Goal: Task Accomplishment & Management: Use online tool/utility

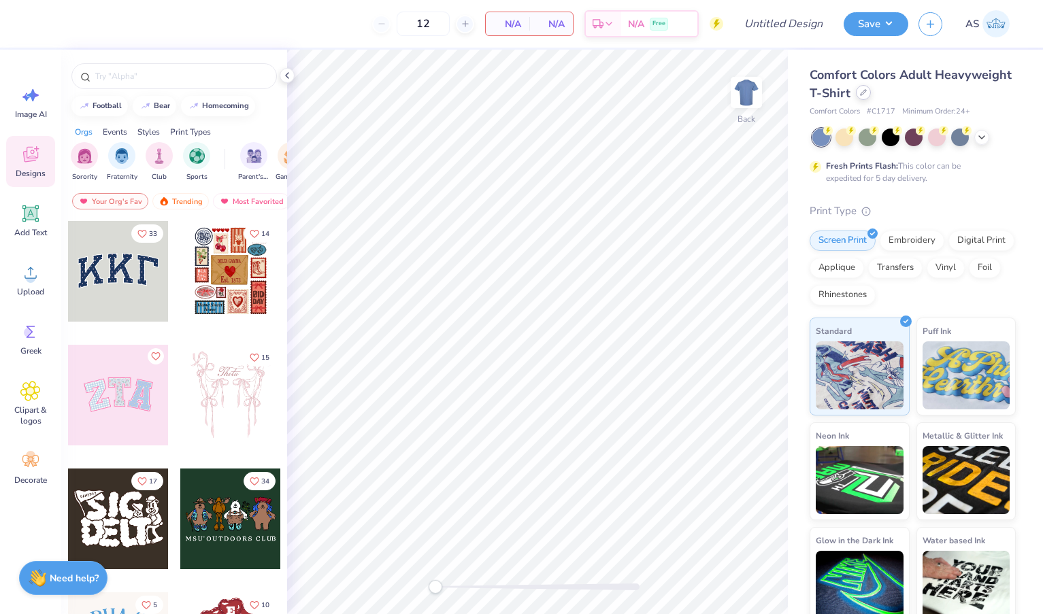
click at [860, 91] on icon at bounding box center [863, 92] width 7 height 7
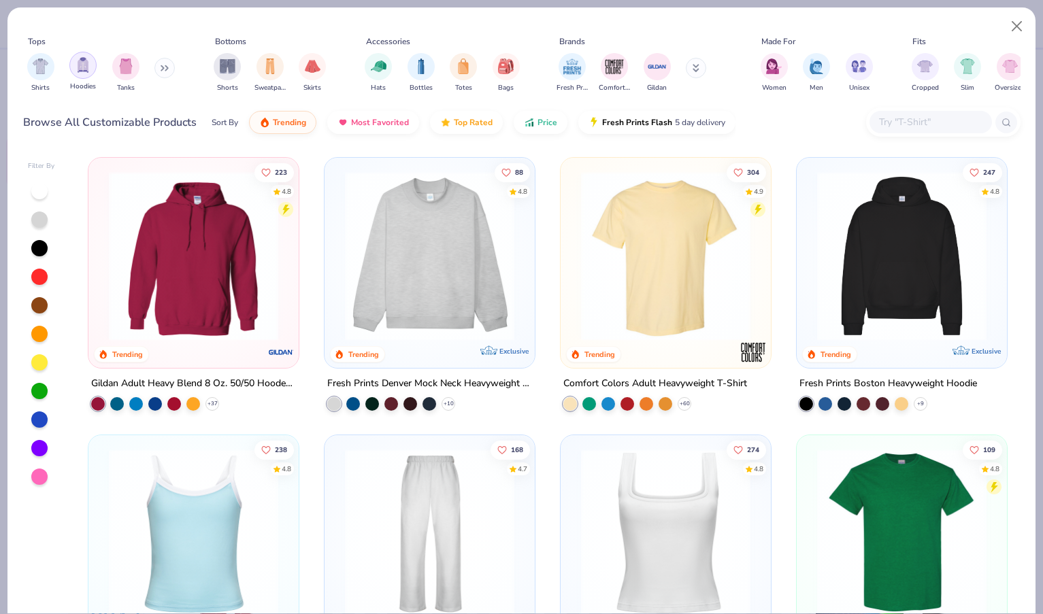
click at [82, 73] on div "filter for Hoodies" at bounding box center [82, 65] width 27 height 27
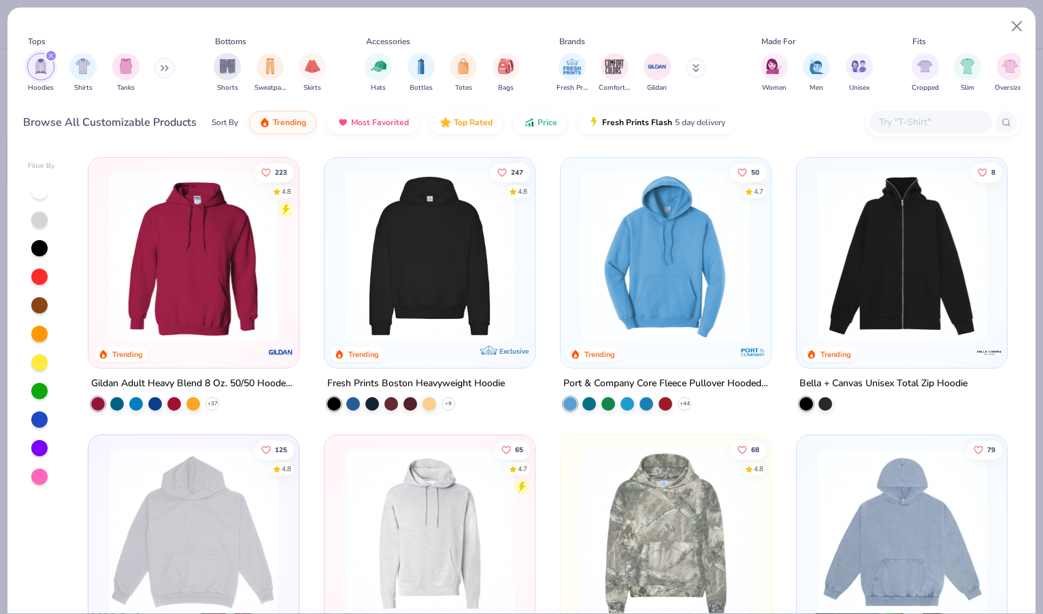
click at [904, 122] on input "text" at bounding box center [930, 122] width 105 height 16
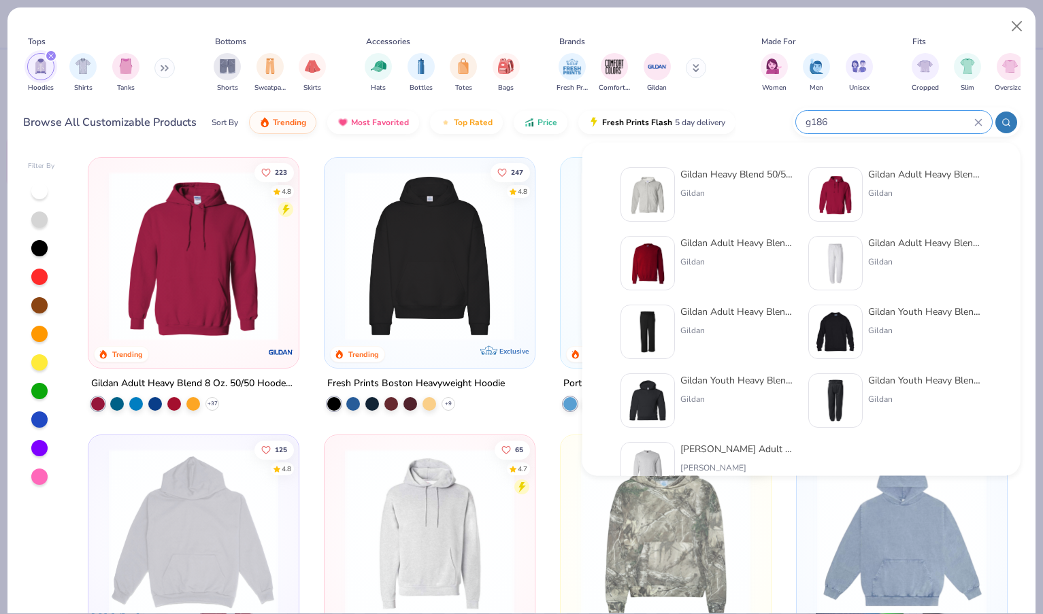
type input "g186"
click at [721, 182] on div "Gildan Heavy Blend 50/50 Full-Zip Hooded Sweatshirt Gildan" at bounding box center [737, 194] width 114 height 54
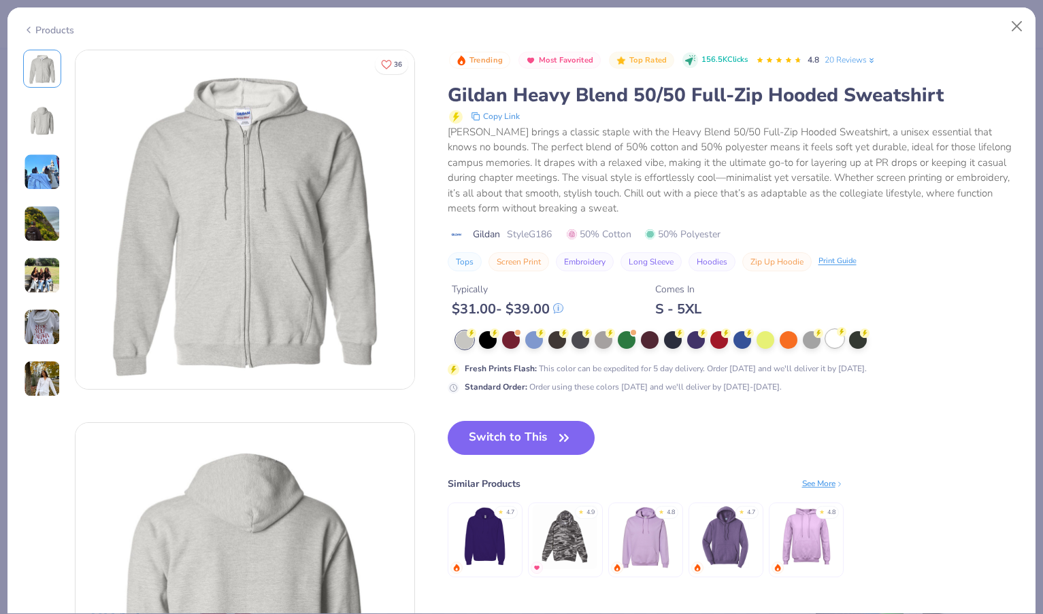
click at [842, 333] on circle at bounding box center [842, 332] width 10 height 10
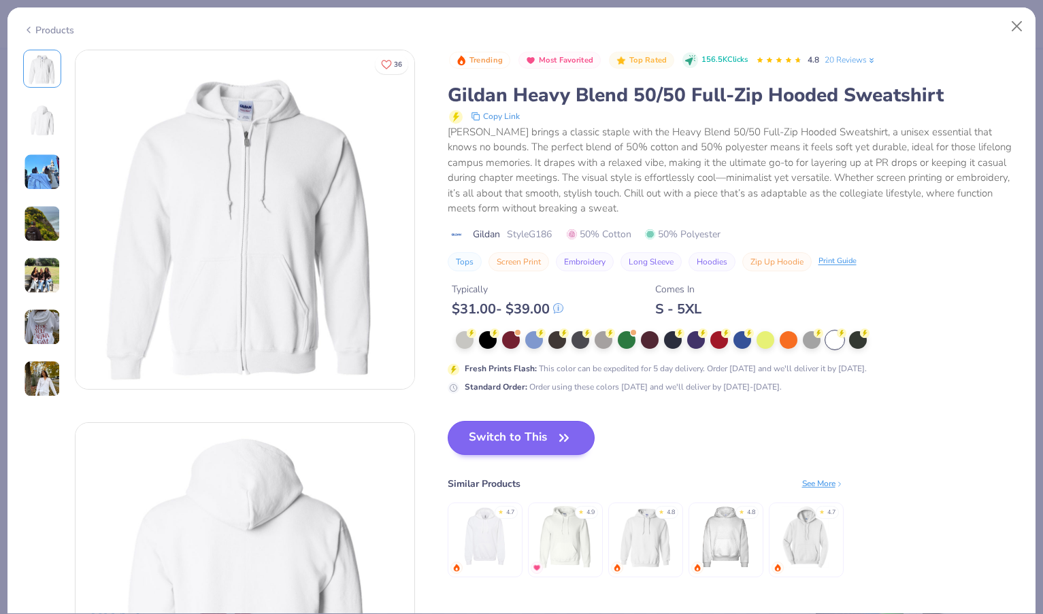
click at [503, 450] on button "Switch to This" at bounding box center [522, 438] width 148 height 34
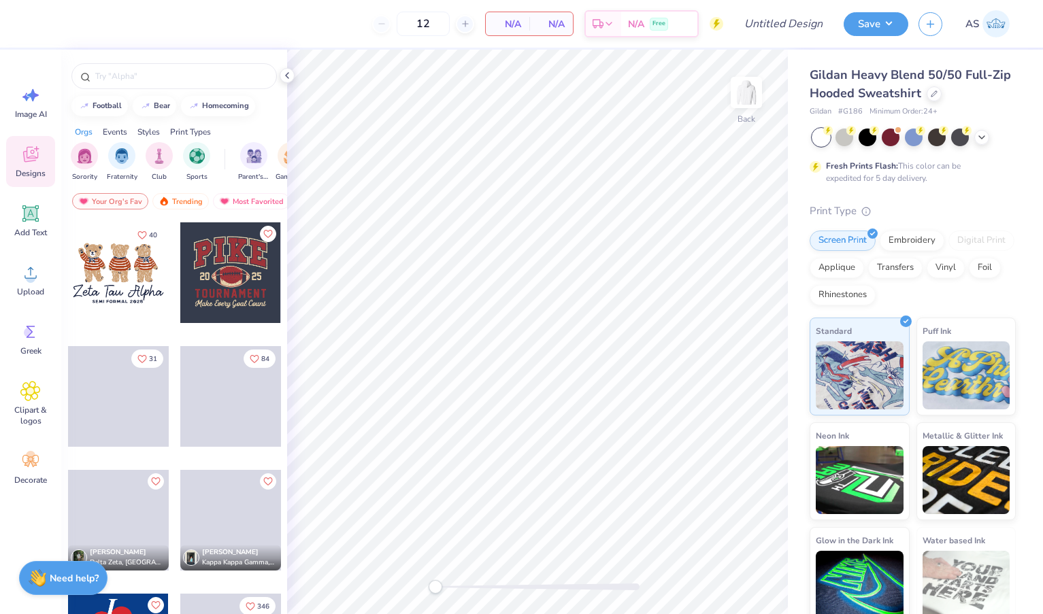
scroll to position [991, 0]
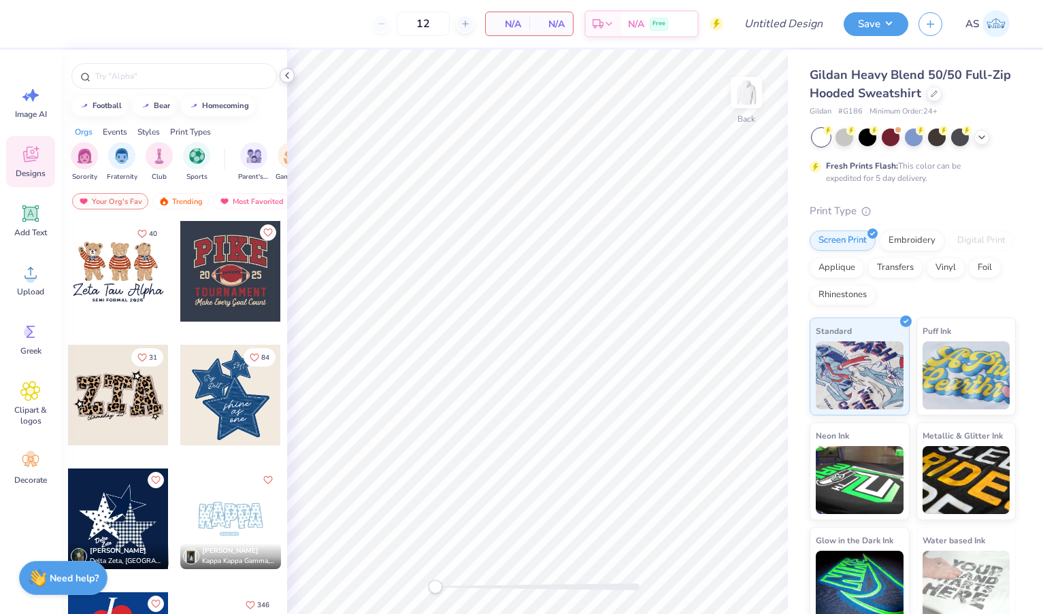
click at [286, 78] on icon at bounding box center [287, 75] width 11 height 11
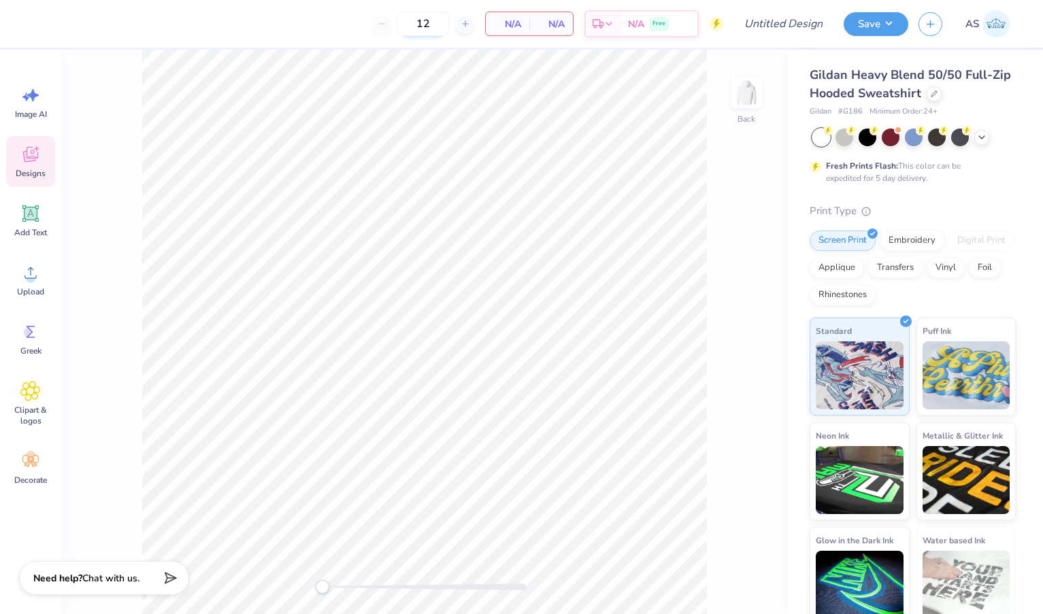
click at [435, 22] on input "12" at bounding box center [423, 24] width 53 height 24
type input "1"
type input "24"
click at [41, 167] on div "Designs" at bounding box center [30, 161] width 49 height 51
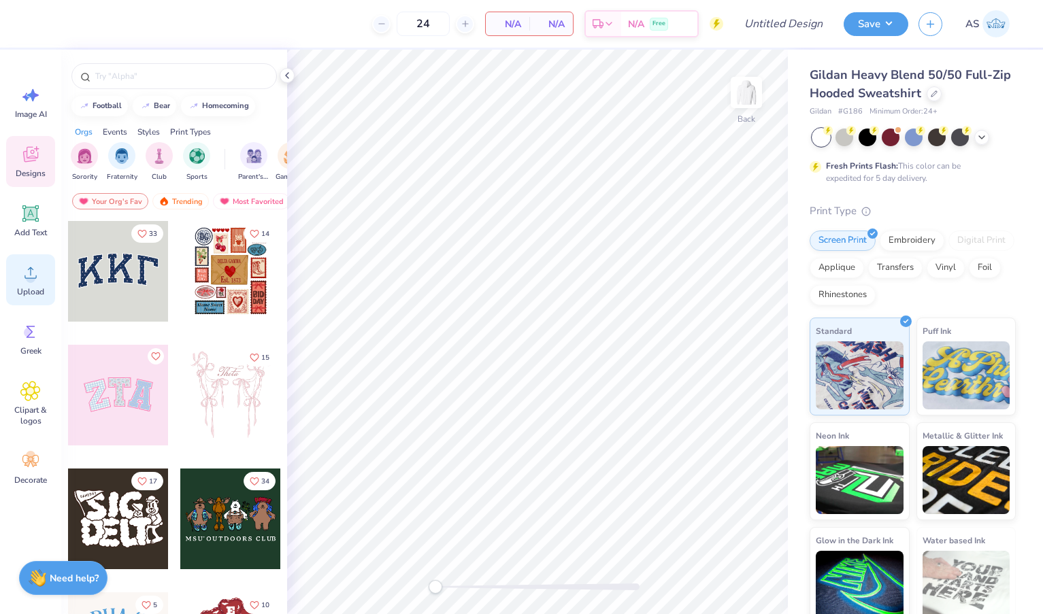
click at [26, 261] on div "Upload" at bounding box center [30, 279] width 49 height 51
click at [25, 216] on icon at bounding box center [30, 214] width 13 height 13
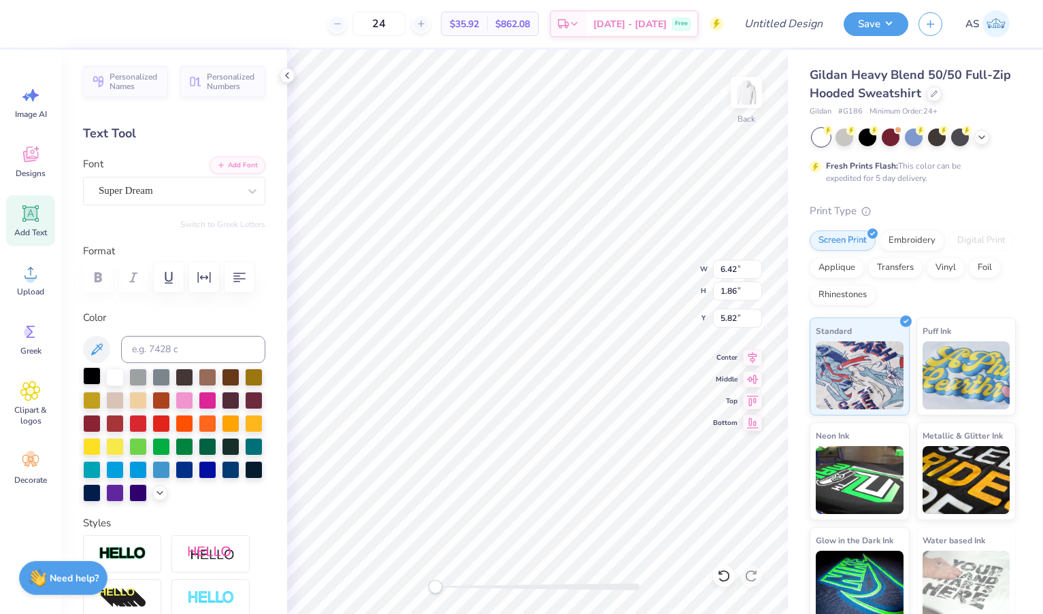
click at [86, 374] on div at bounding box center [92, 376] width 18 height 18
type textarea "ifd"
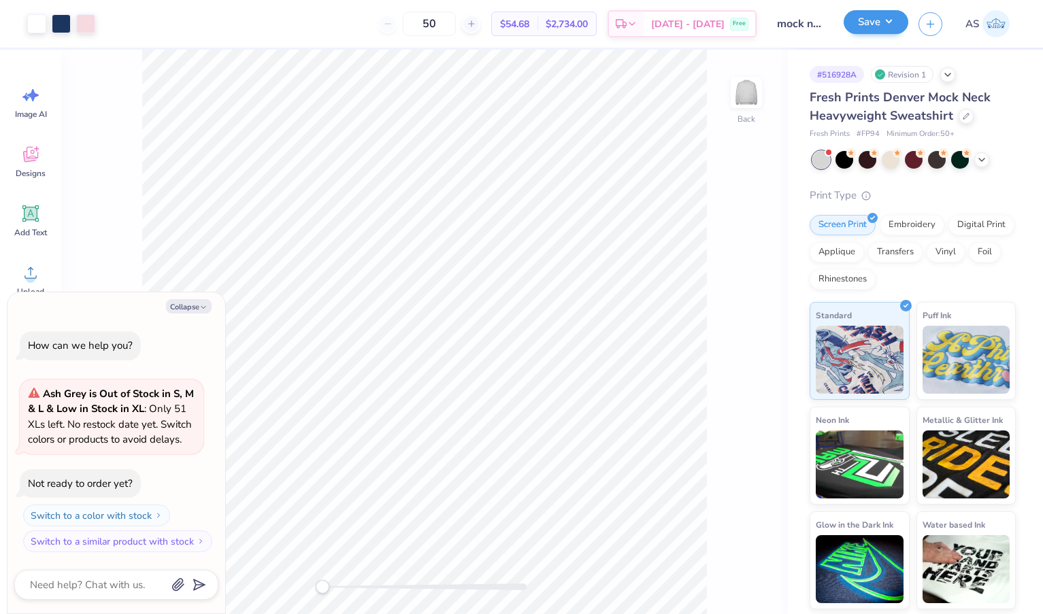
click at [883, 23] on button "Save" at bounding box center [876, 22] width 65 height 24
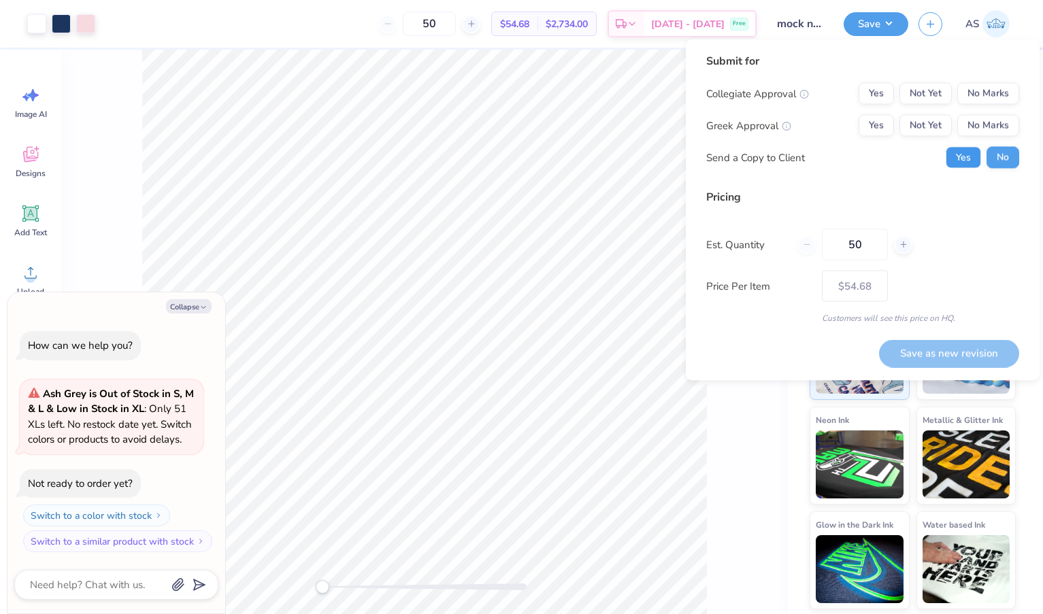
click at [969, 156] on button "Yes" at bounding box center [963, 158] width 35 height 22
click at [873, 124] on button "Yes" at bounding box center [876, 126] width 35 height 22
click at [985, 93] on button "No Marks" at bounding box center [988, 94] width 62 height 22
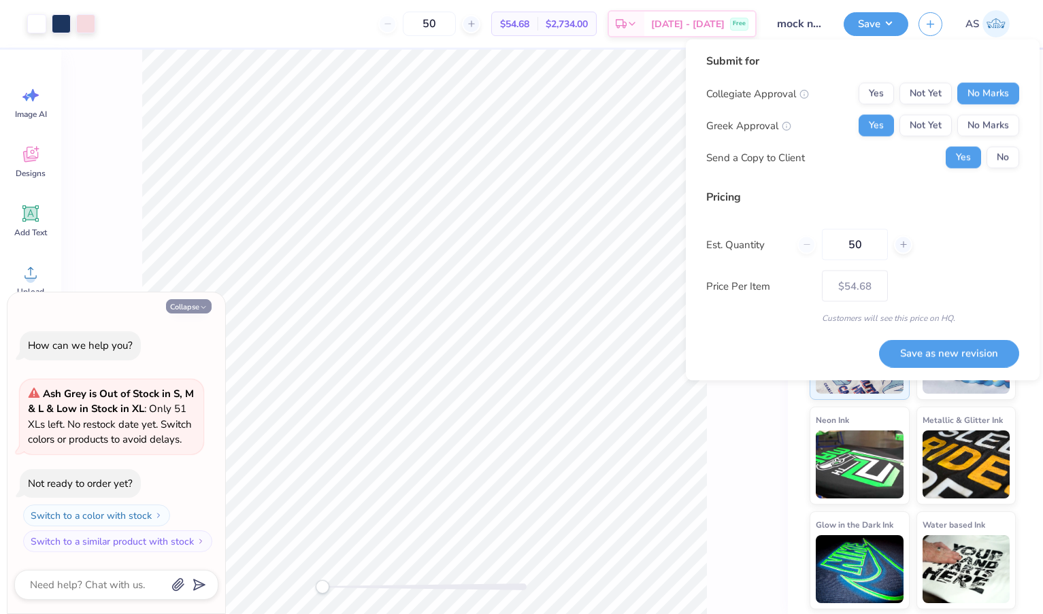
click at [202, 308] on icon "button" at bounding box center [203, 307] width 8 height 8
type textarea "x"
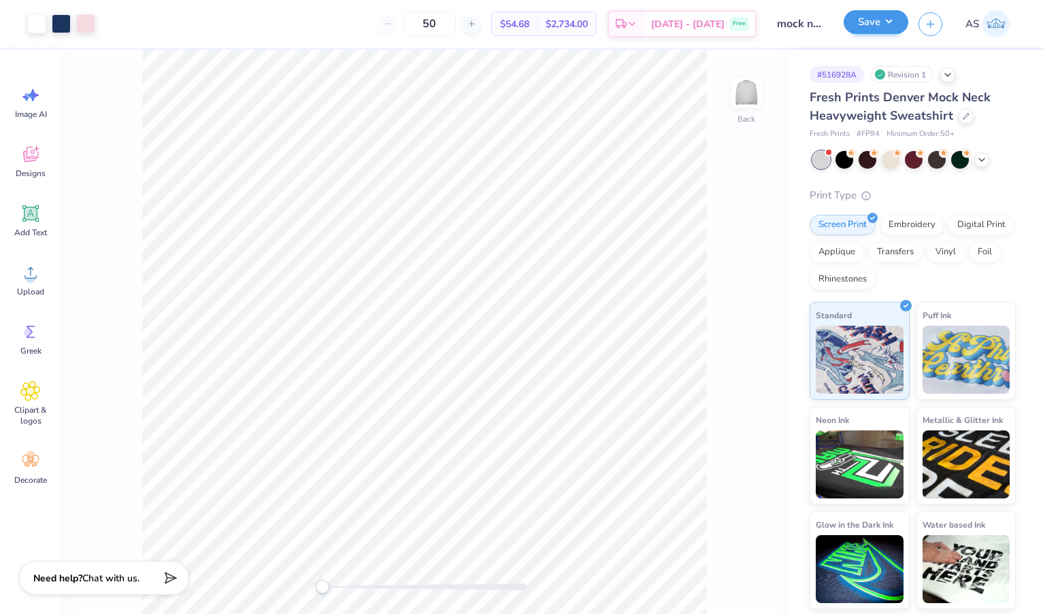
click at [877, 18] on button "Save" at bounding box center [876, 22] width 65 height 24
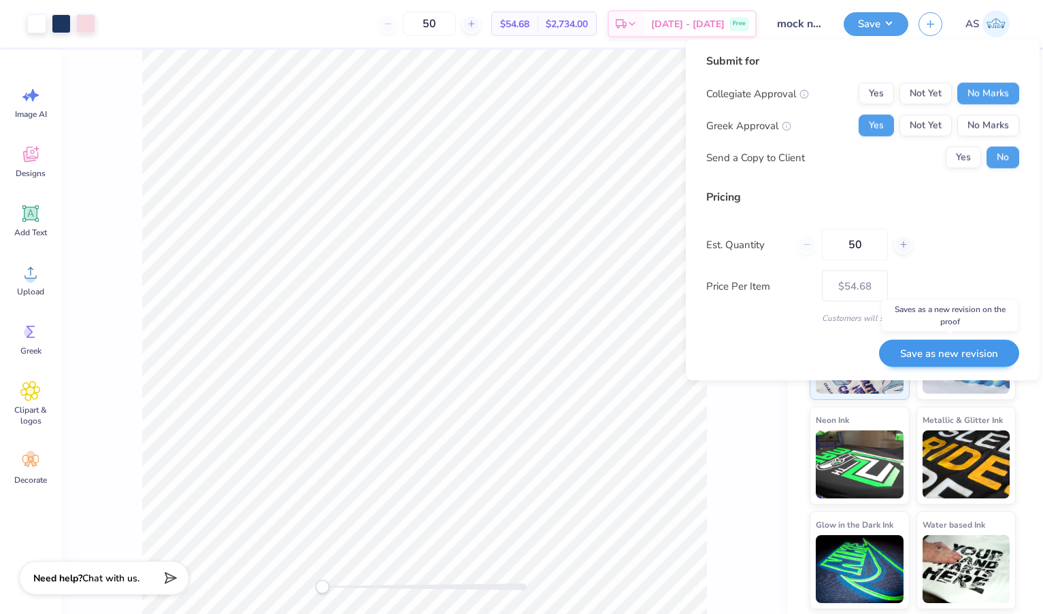
click at [929, 358] on button "Save as new revision" at bounding box center [949, 354] width 140 height 28
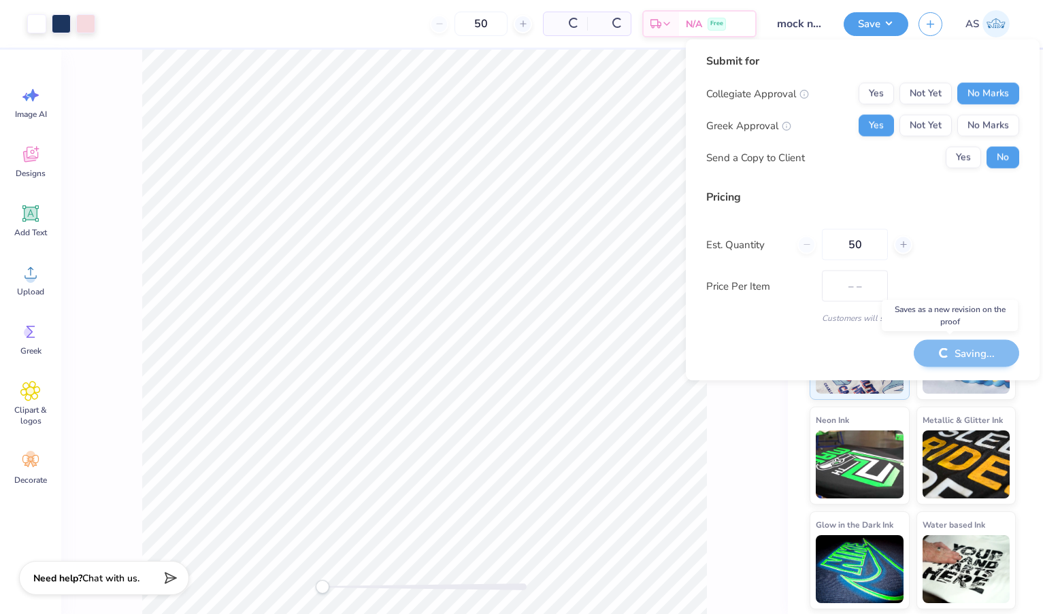
type input "$54.68"
